Goal: Navigation & Orientation: Find specific page/section

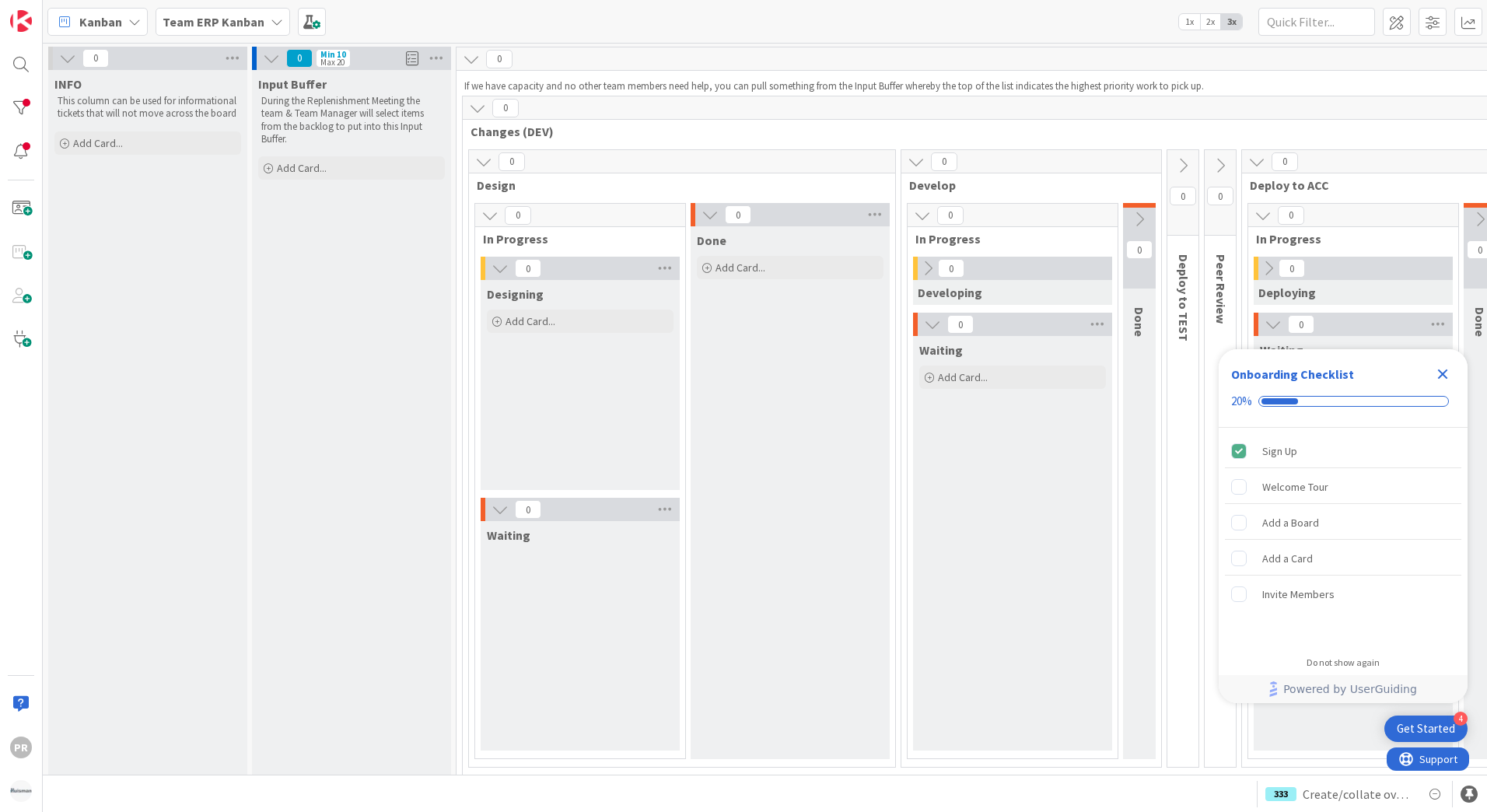
click at [258, 26] on b "Team ERP Kanban" at bounding box center [213, 22] width 102 height 16
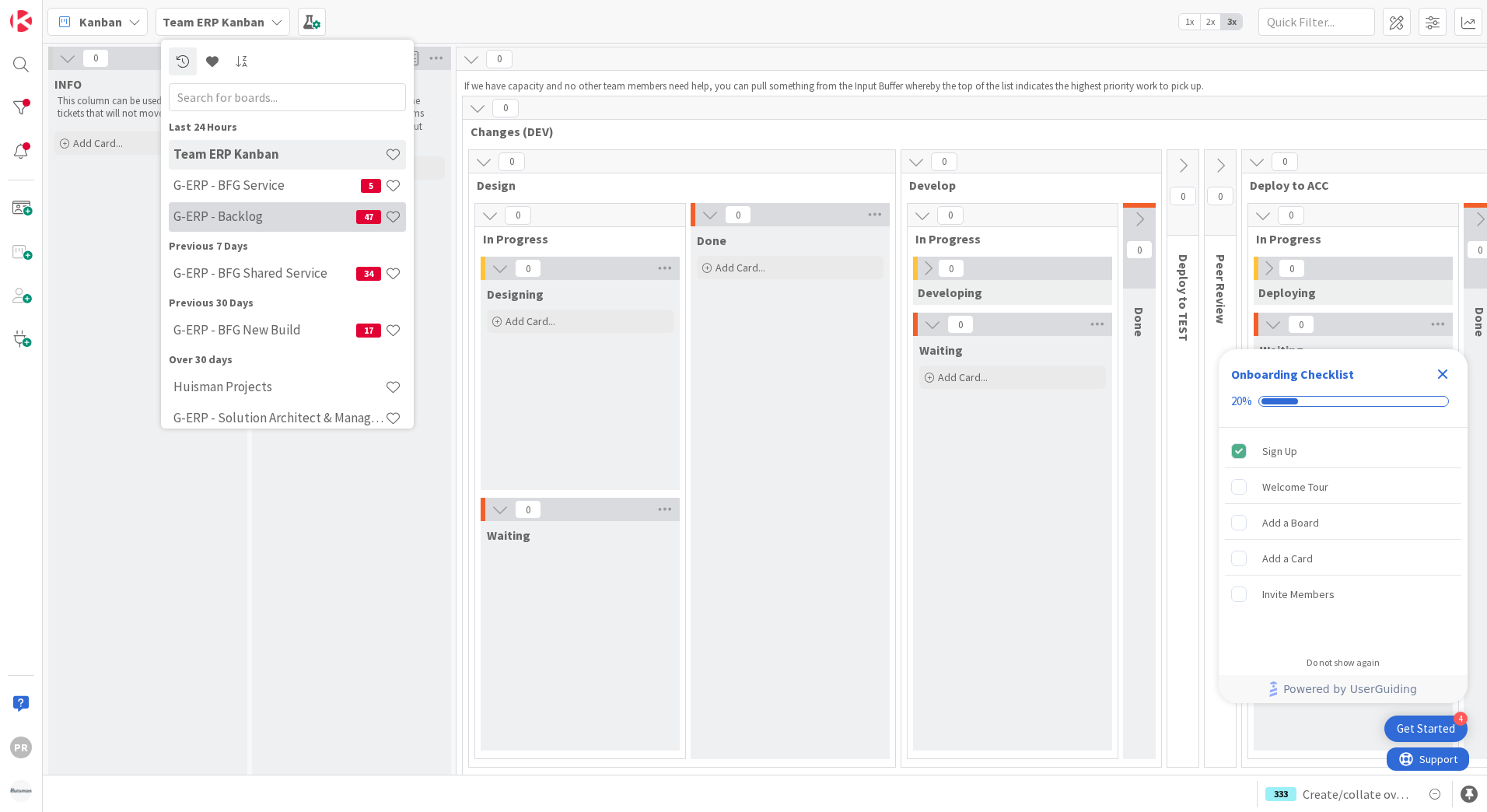
click at [266, 211] on h4 "G-ERP - Backlog" at bounding box center [264, 216] width 183 height 16
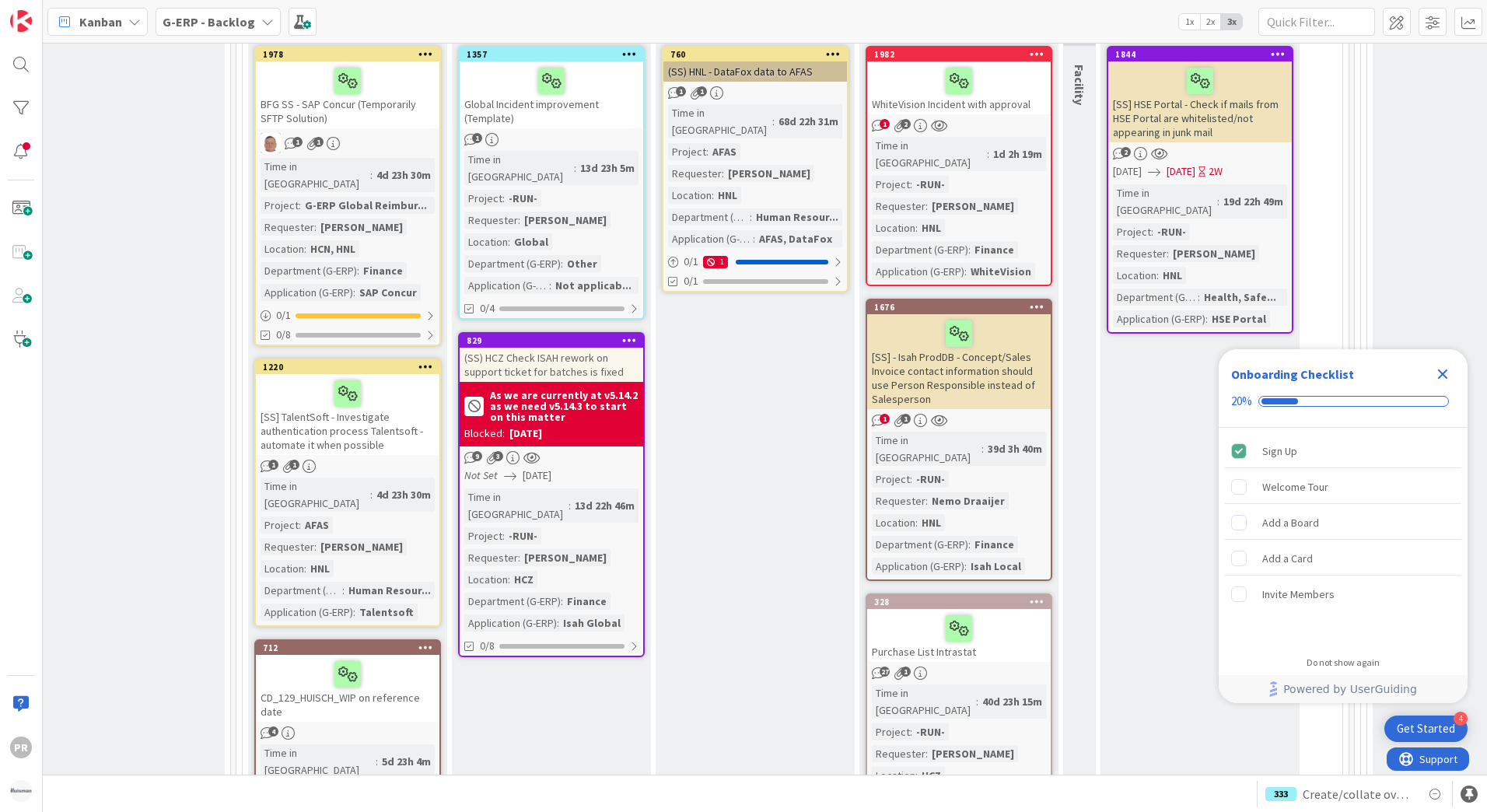
scroll to position [5132, 233]
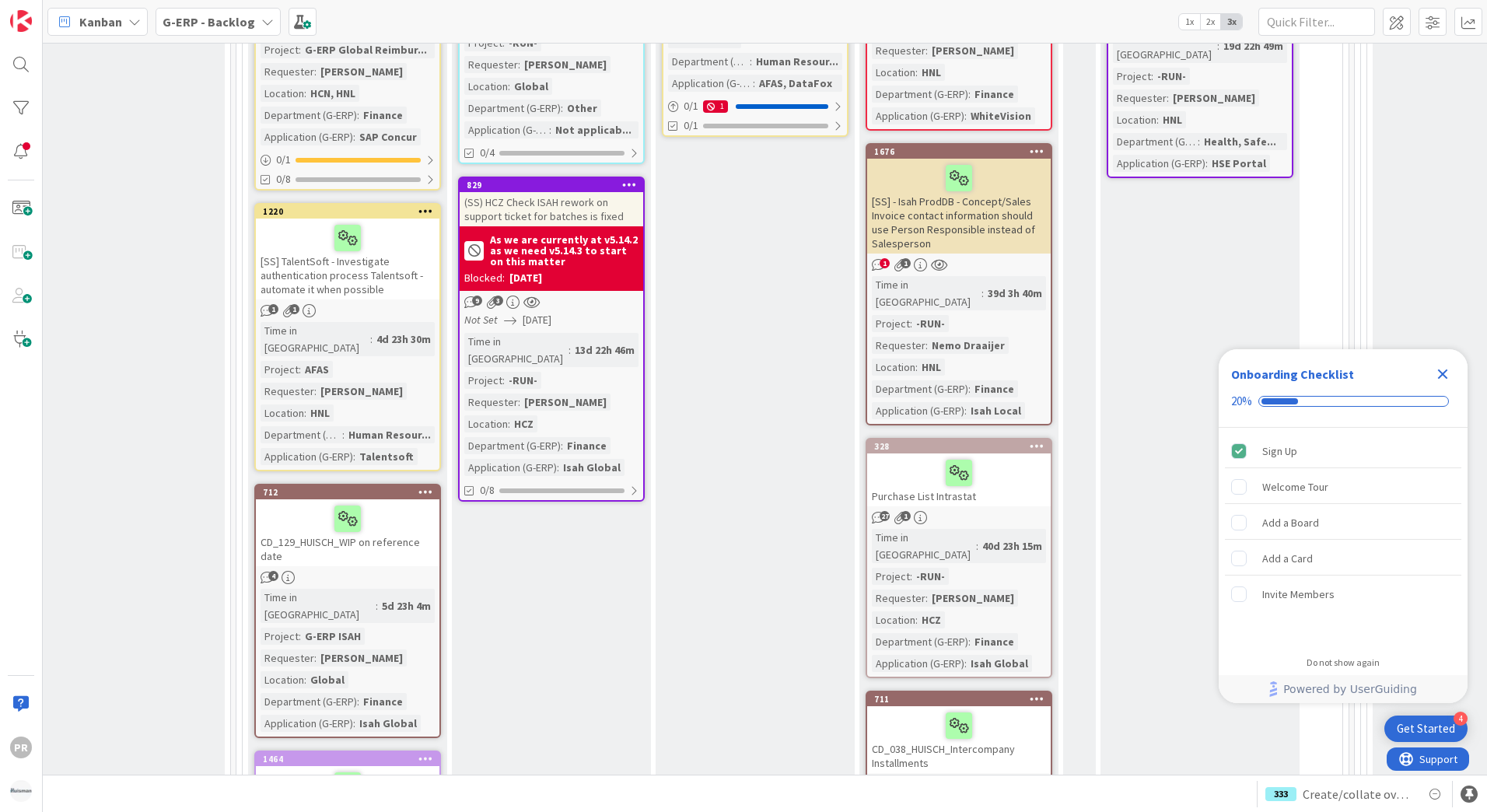
click at [240, 24] on b "G-ERP - Backlog" at bounding box center [209, 22] width 93 height 16
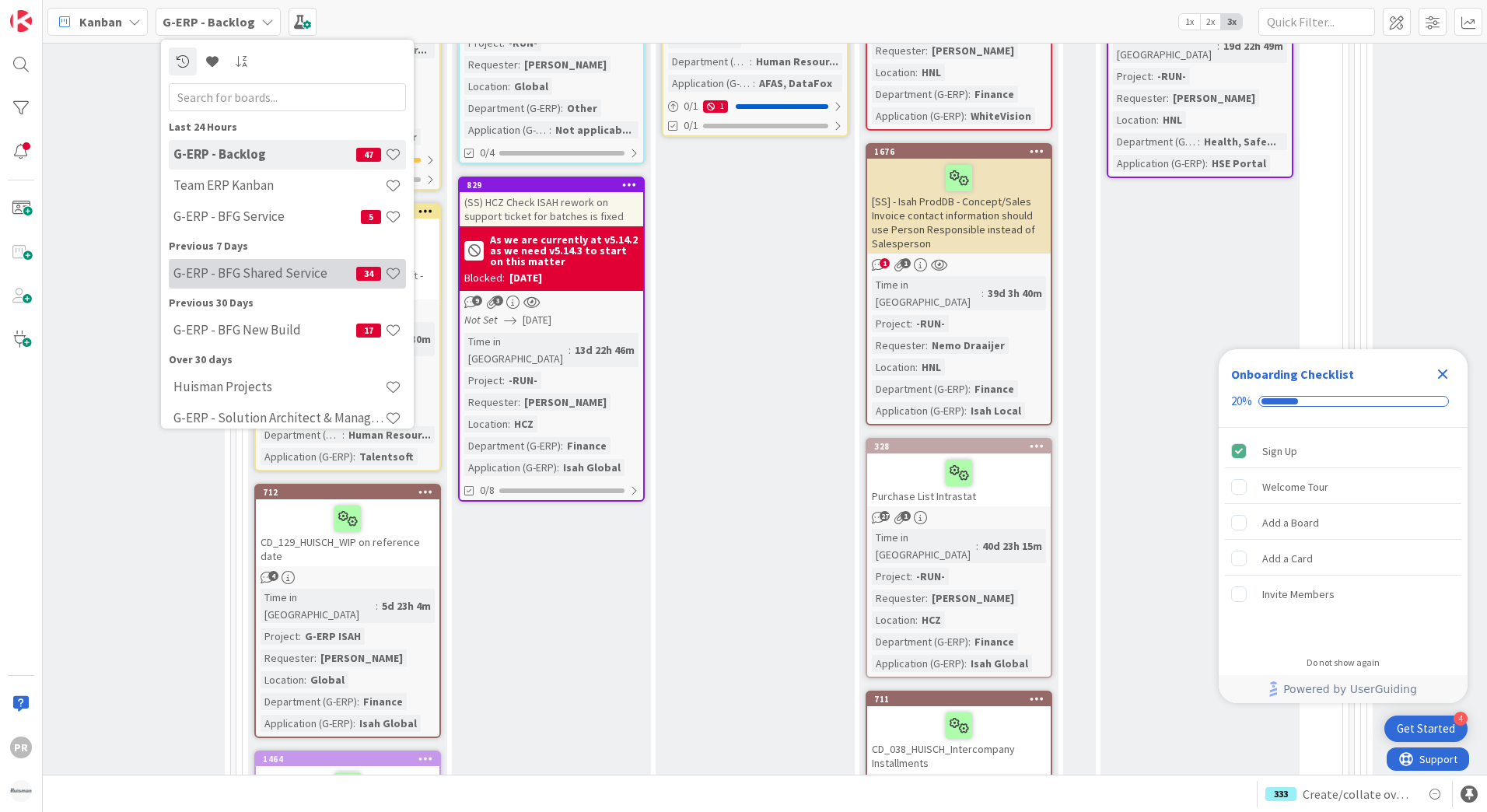
click at [263, 276] on h4 "G-ERP - BFG Shared Service" at bounding box center [264, 273] width 183 height 16
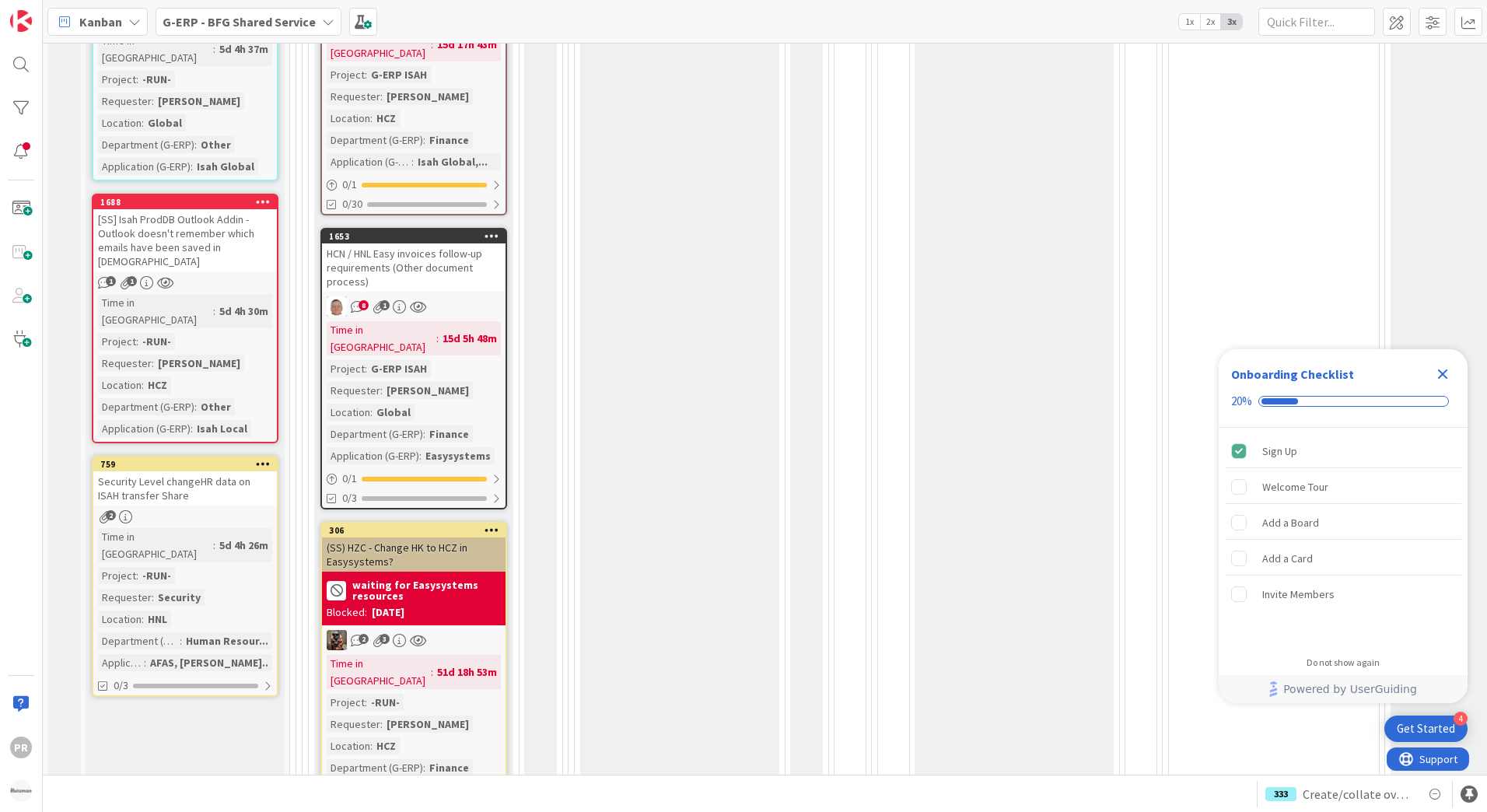
scroll to position [933, 0]
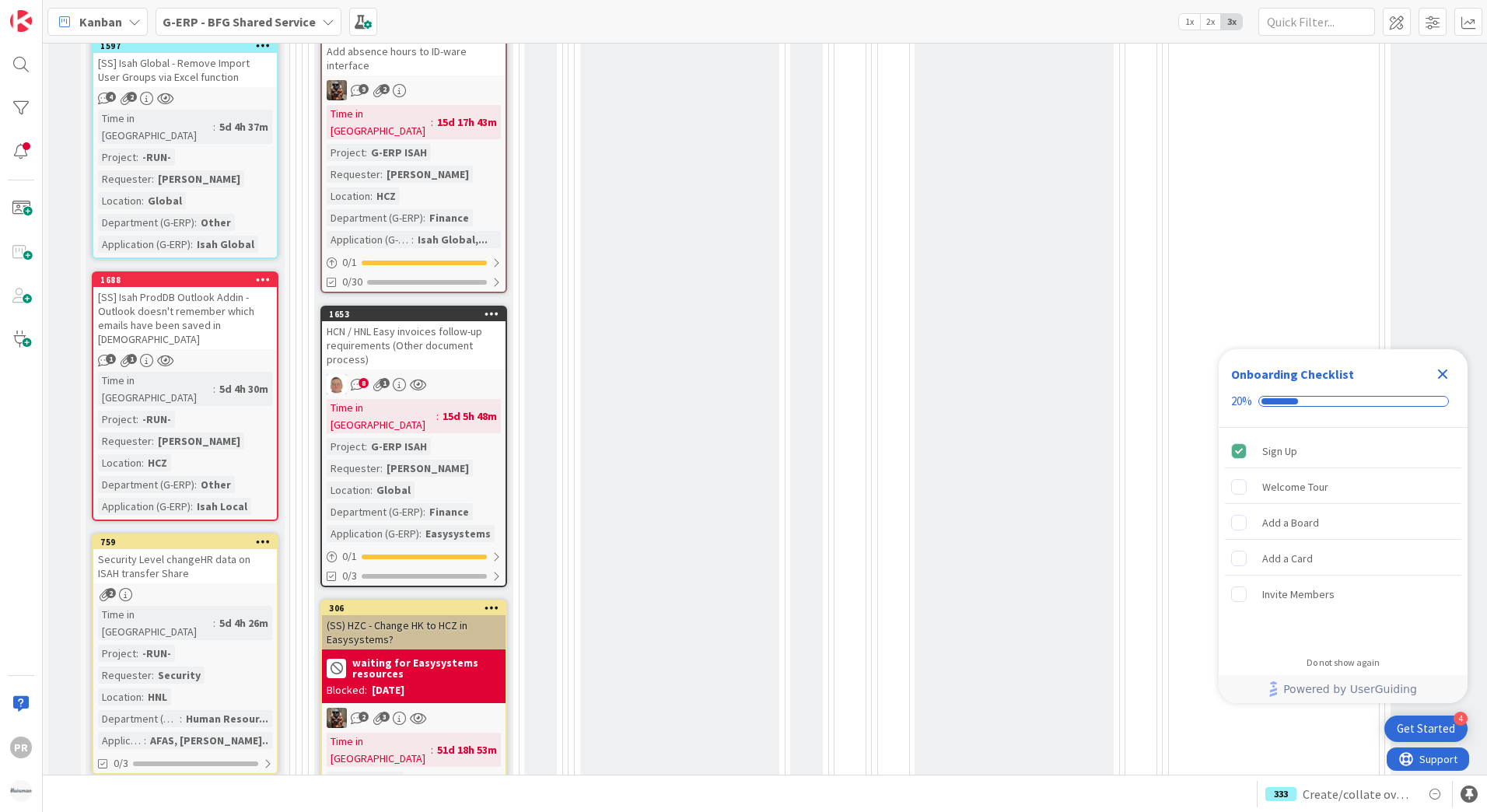
click at [226, 287] on div "[SS] Isah ProdDB Outlook Addin - Outlook doesn't remember which emails have bee…" at bounding box center [186, 318] width 184 height 62
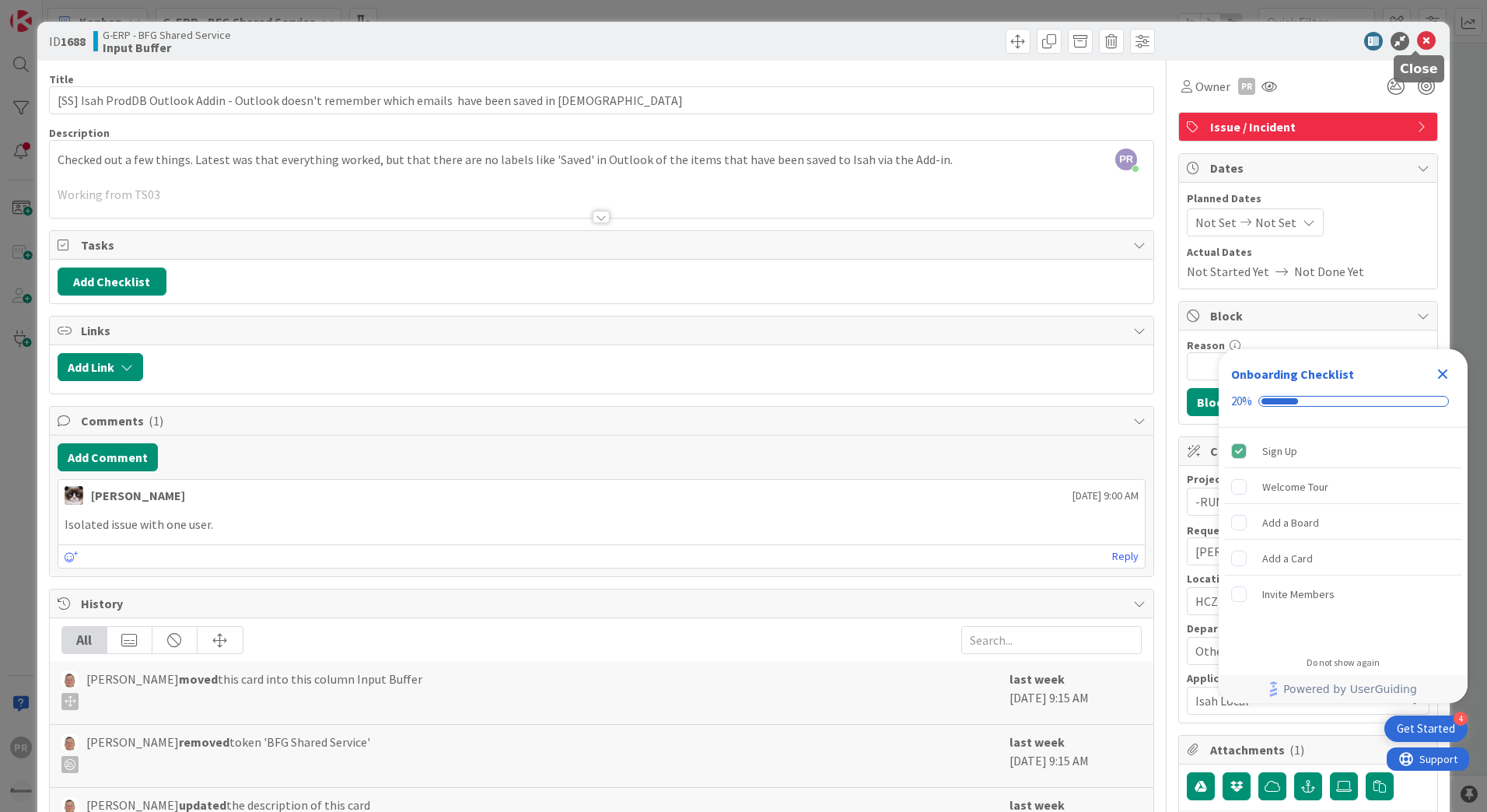
click at [1417, 42] on icon at bounding box center [1426, 40] width 19 height 19
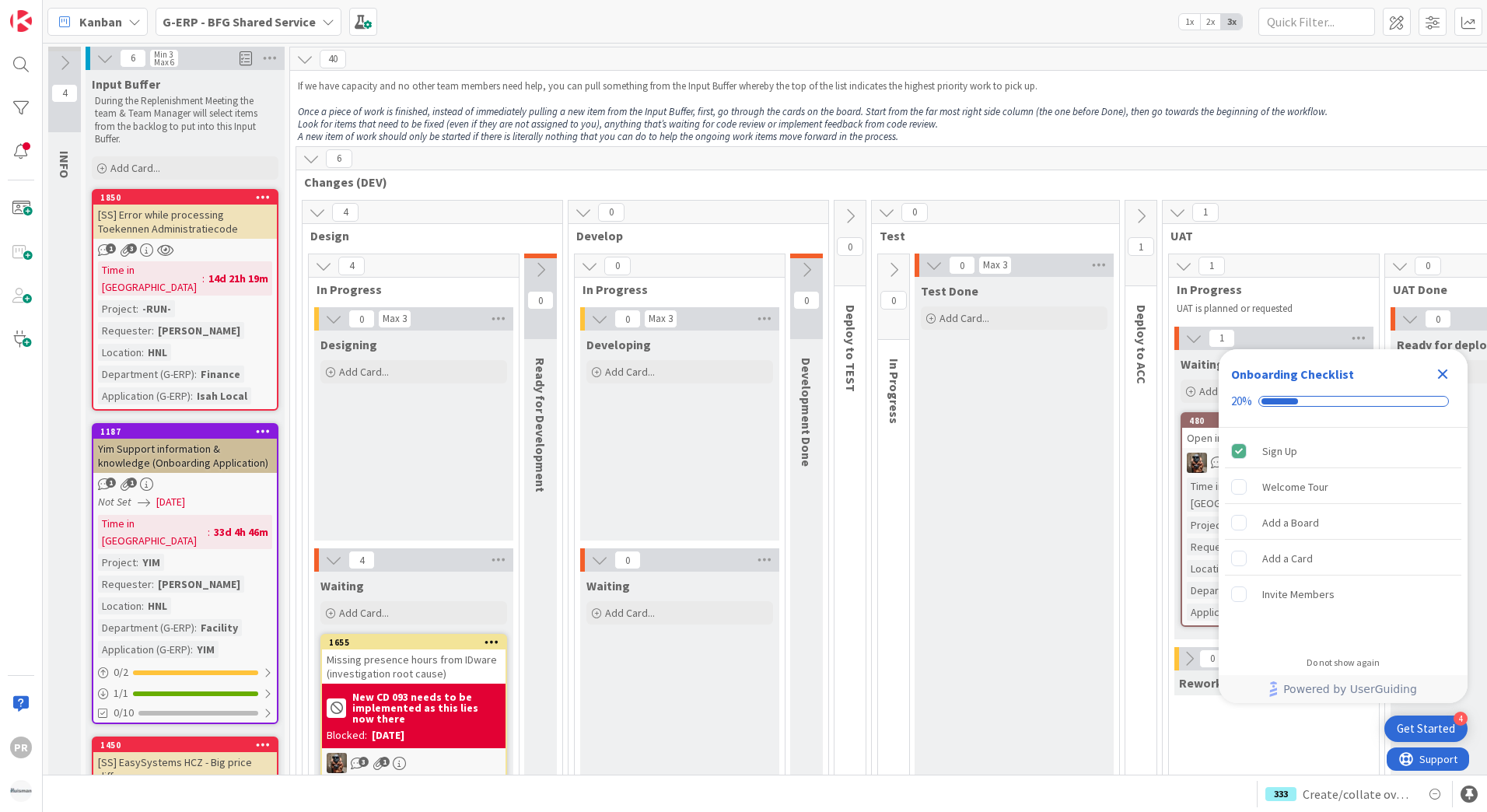
click at [178, 214] on div "[SS] Error while processing Toekennen Administratiecode" at bounding box center [186, 221] width 184 height 35
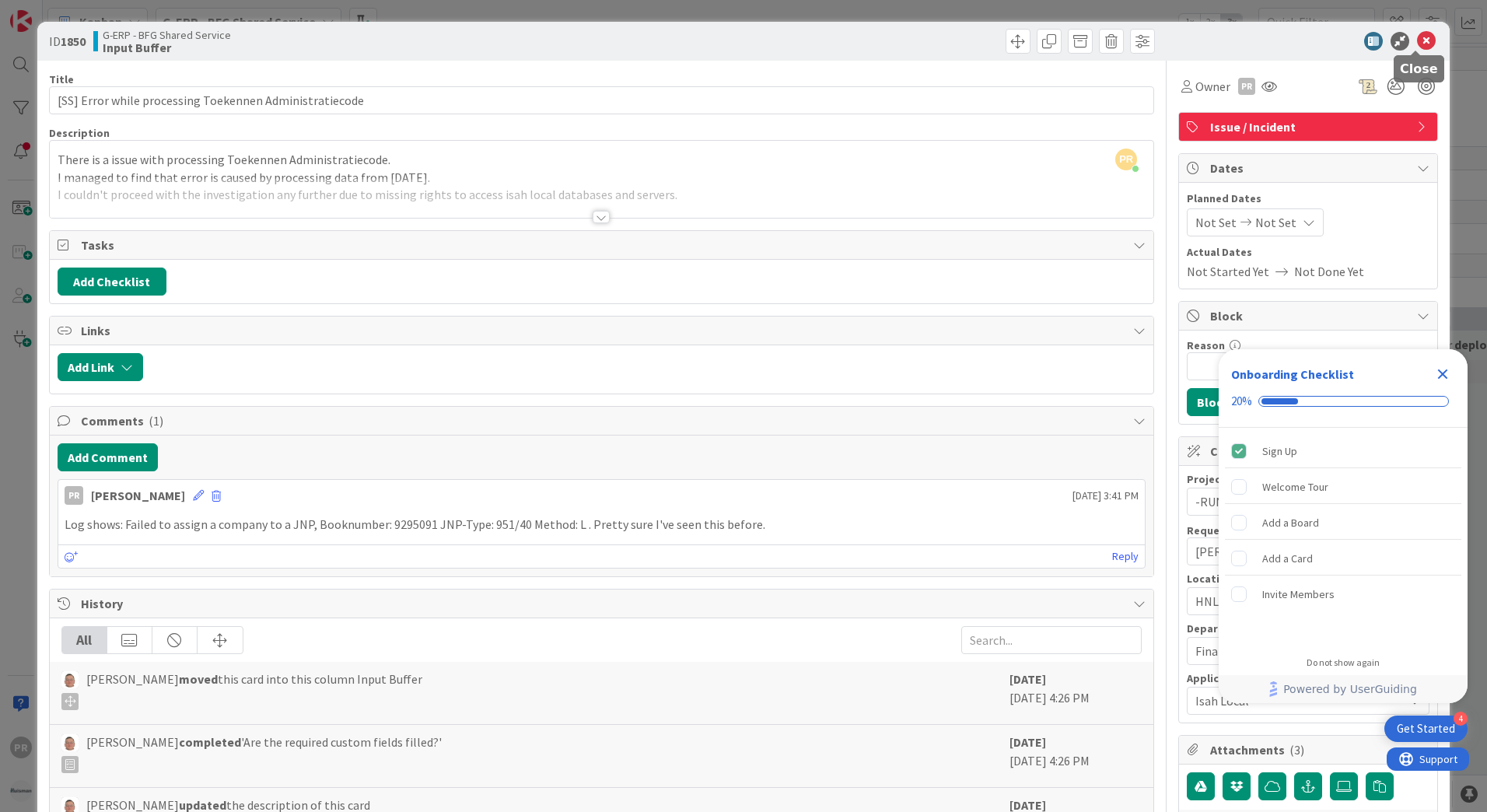
click at [1417, 38] on icon at bounding box center [1426, 40] width 19 height 19
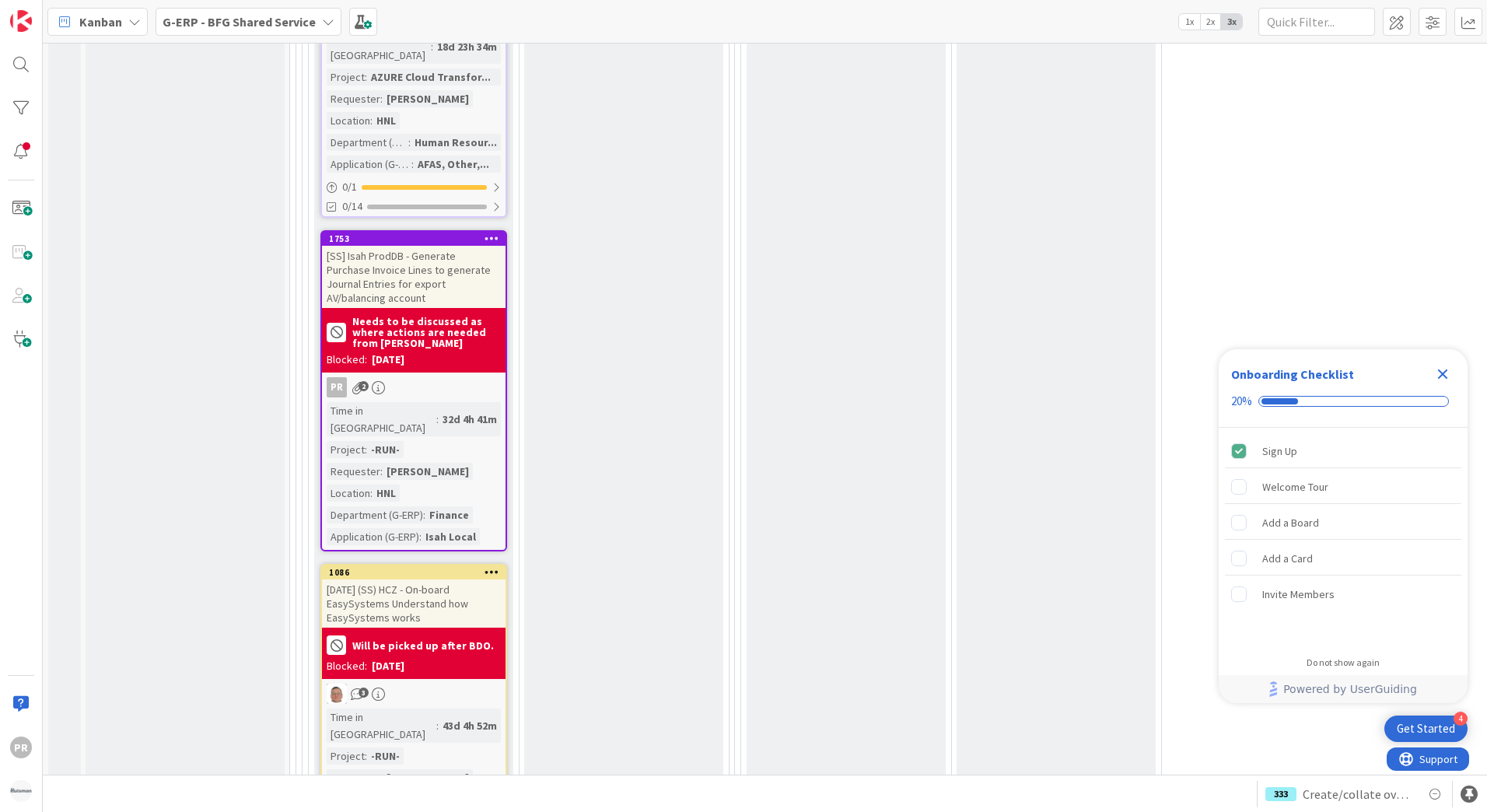
scroll to position [4355, 0]
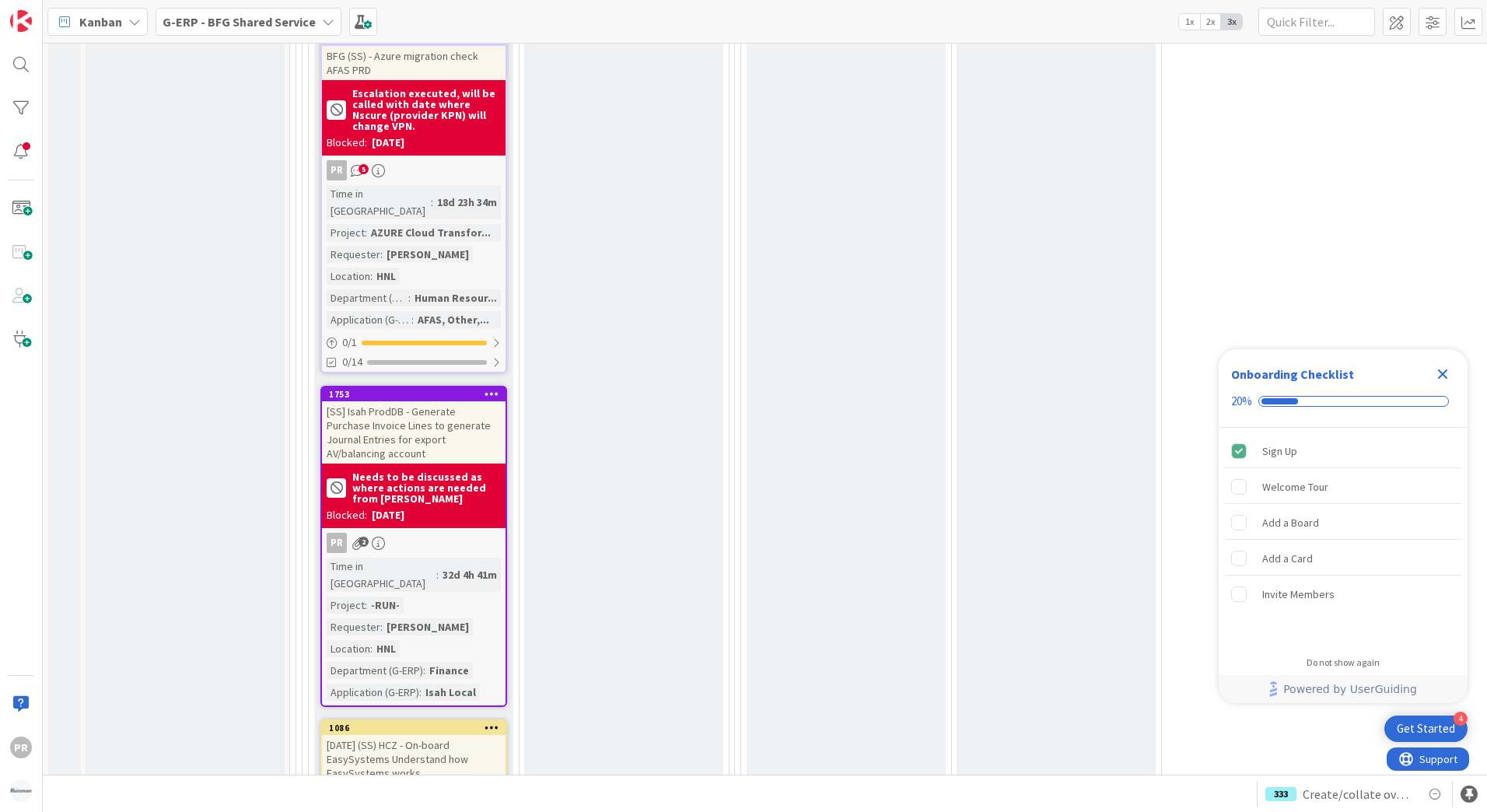
click at [413, 402] on div "[SS] Isah ProdDB - Generate Purchase Invoice Lines to generate Journal Entries …" at bounding box center [413, 432] width 184 height 62
